Goal: Information Seeking & Learning: Learn about a topic

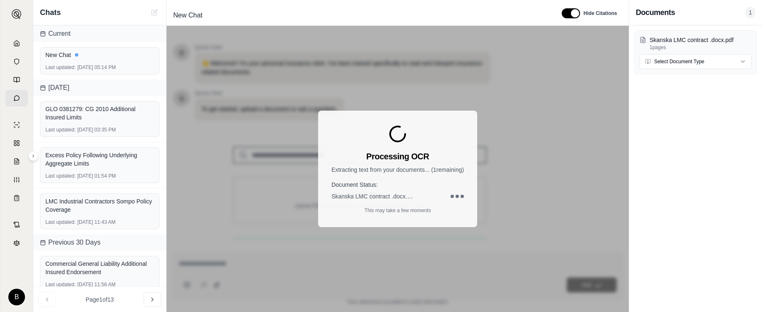
scroll to position [93, 0]
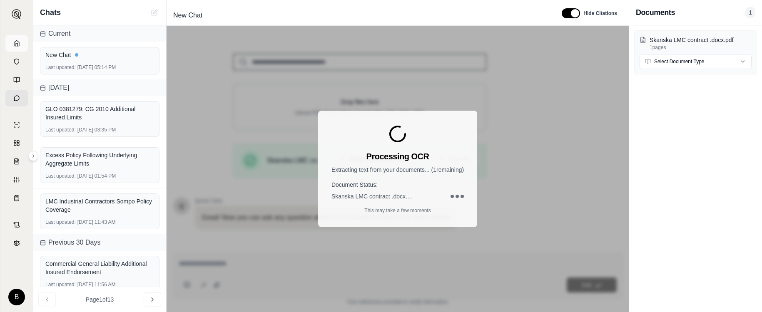
click at [18, 42] on icon at bounding box center [16, 42] width 5 height 5
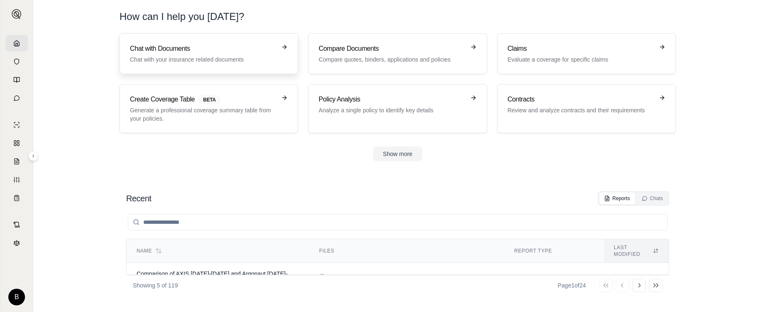
click at [228, 62] on p "Chat with your insurance related documents" at bounding box center [203, 59] width 146 height 8
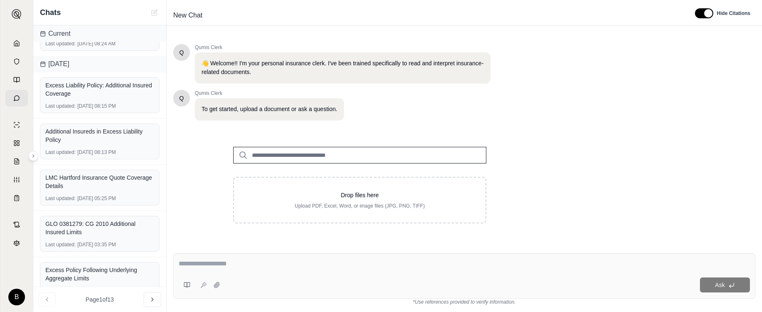
scroll to position [25, 0]
click at [109, 137] on div "Additional Insureds in Excess Liability Policy" at bounding box center [99, 134] width 109 height 17
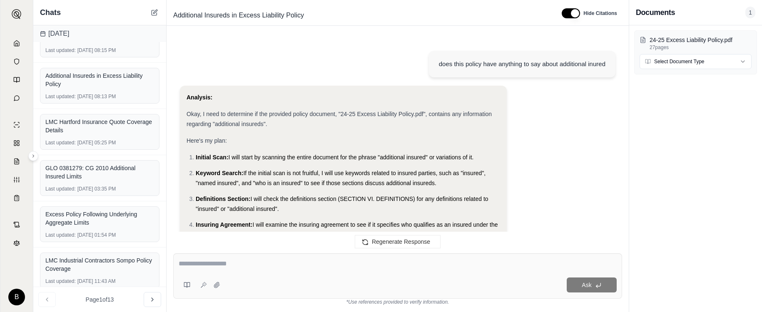
scroll to position [459, 0]
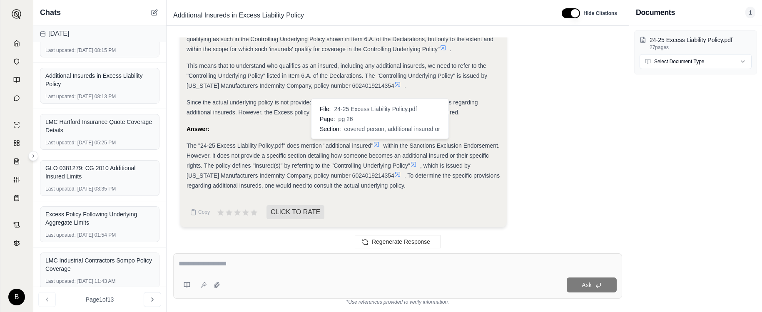
click at [379, 143] on icon at bounding box center [376, 144] width 7 height 7
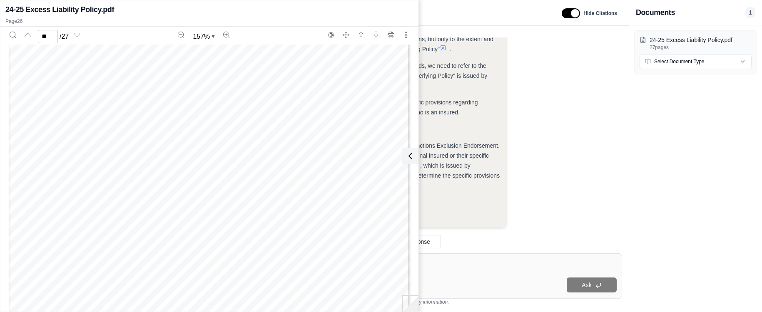
scroll to position [4787, 0]
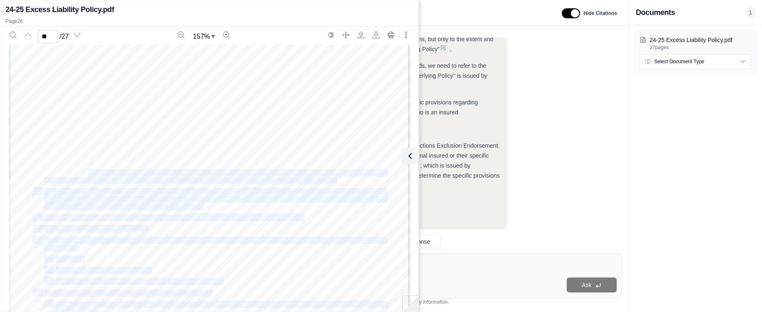
drag, startPoint x: 89, startPoint y: 173, endPoint x: 336, endPoint y: 183, distance: 247.0
click at [336, 183] on div "Following Form Excess Liability Policy There are provisions in this policy that…" at bounding box center [209, 184] width 401 height 519
click at [87, 170] on div "Following Form Excess Liability Policy There are provisions in this policy that…" at bounding box center [209, 184] width 401 height 519
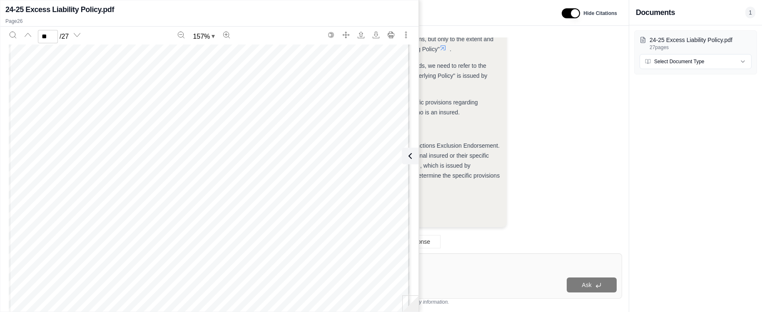
scroll to position [4722, 0]
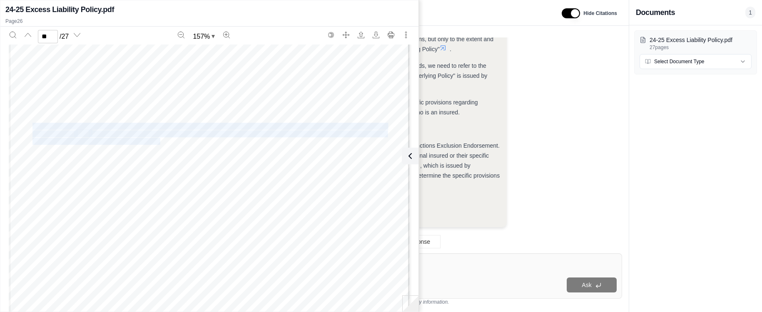
drag, startPoint x: 34, startPoint y: 126, endPoint x: 161, endPoint y: 142, distance: 128.0
click at [161, 142] on div "Following Form Excess Liability Policy There are provisions in this policy that…" at bounding box center [209, 250] width 401 height 519
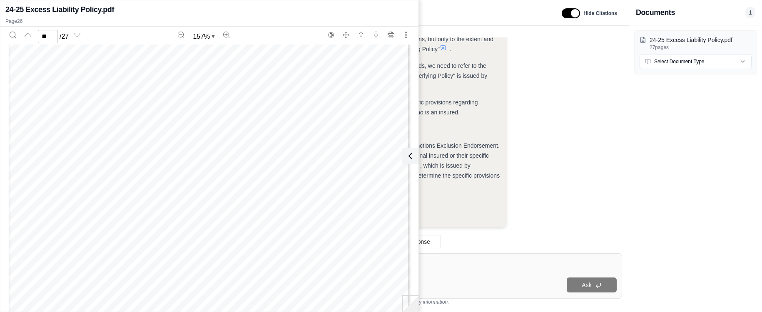
scroll to position [11026, 0]
click at [287, 133] on div "05 Endorsement # Policy No. Eff. Date of Pol. Exp. Date of Pol. Eff. Date of En…" at bounding box center [209, 170] width 401 height 519
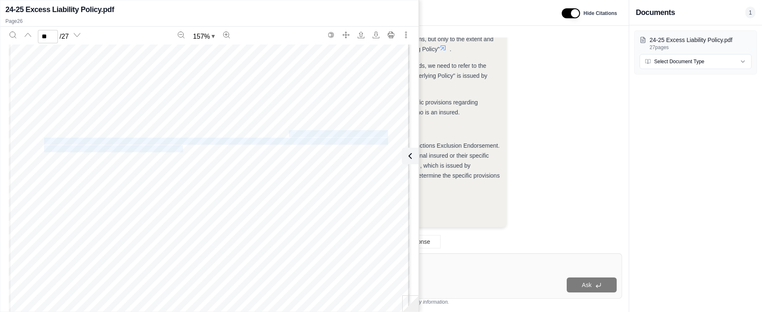
drag, startPoint x: 291, startPoint y: 133, endPoint x: 182, endPoint y: 148, distance: 109.2
click at [182, 148] on div "05 Endorsement # Policy No. Eff. Date of Pol. Exp. Date of Pol. Eff. Date of En…" at bounding box center [209, 170] width 401 height 519
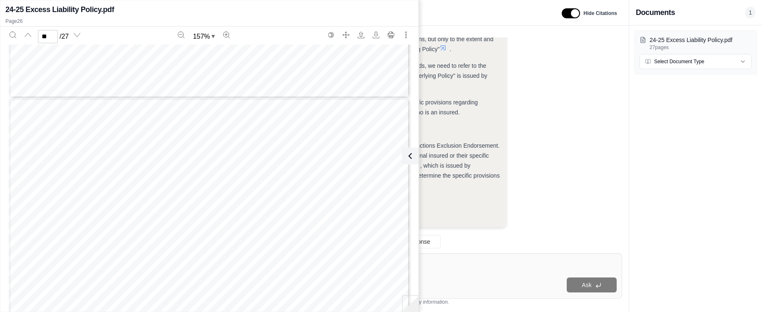
scroll to position [5127, 0]
type input "**"
click at [89, 92] on span "Except as otherwise provided by this policy, the coverage follows the definitio…" at bounding box center [237, 94] width 298 height 6
click at [8, 32] on button "Search" at bounding box center [12, 34] width 13 height 13
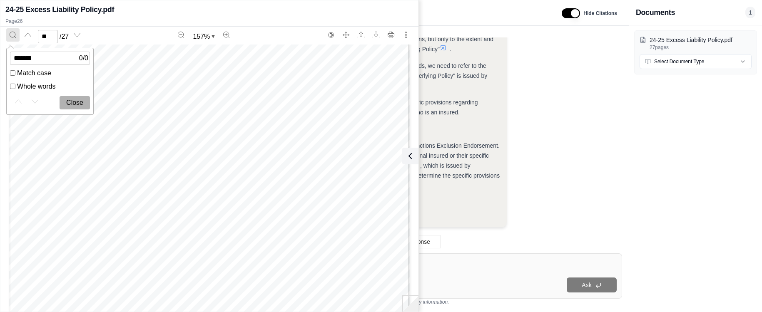
type input "*******"
click at [77, 99] on button "Close" at bounding box center [75, 102] width 30 height 13
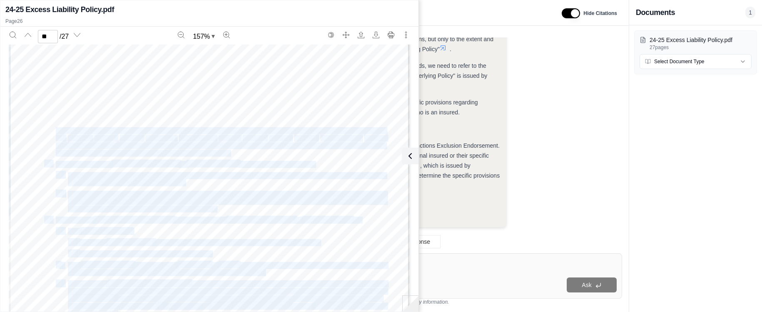
drag, startPoint x: 58, startPoint y: 132, endPoint x: 106, endPoint y: 226, distance: 105.5
click at [106, 226] on div "B. 1. Arising directly or indirectly out of the actual, alleged or threatened d…" at bounding box center [209, 193] width 401 height 519
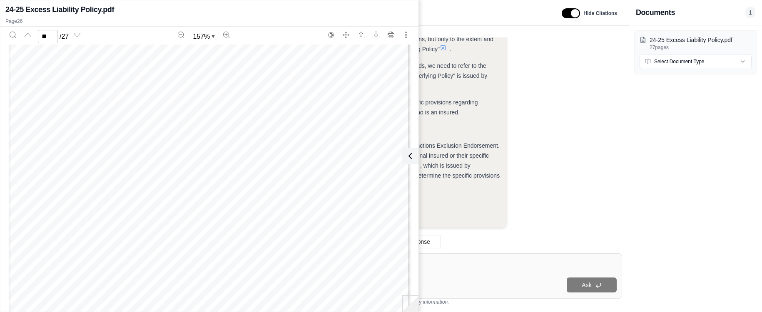
scroll to position [5237, 0]
type input "**"
